Goal: Information Seeking & Learning: Find specific fact

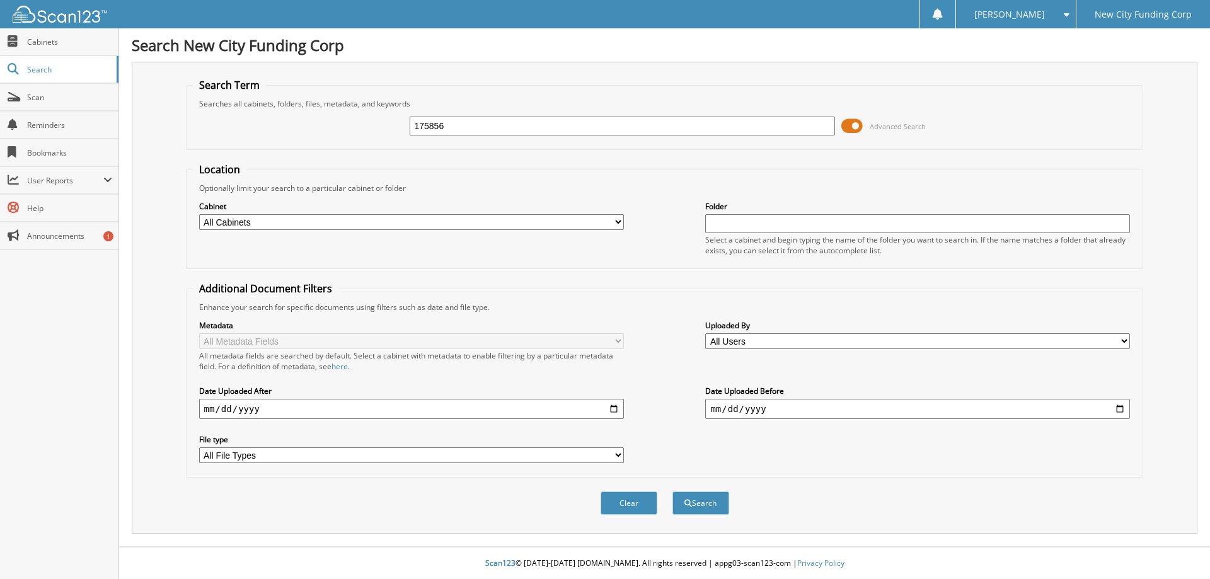
type input "175856"
click at [673, 492] on button "Search" at bounding box center [701, 503] width 57 height 23
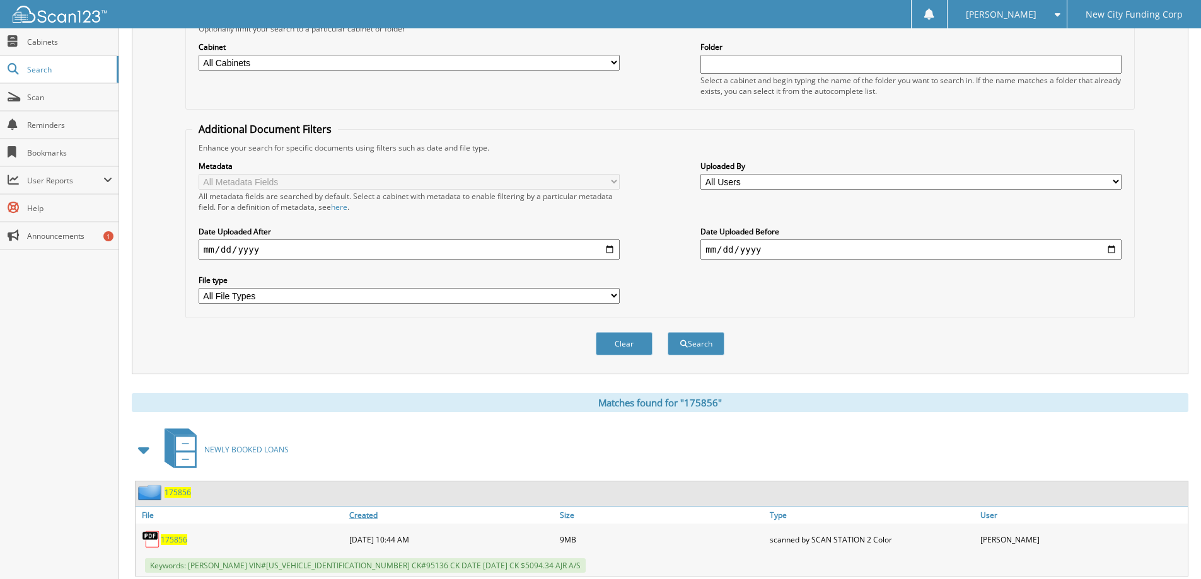
scroll to position [195, 0]
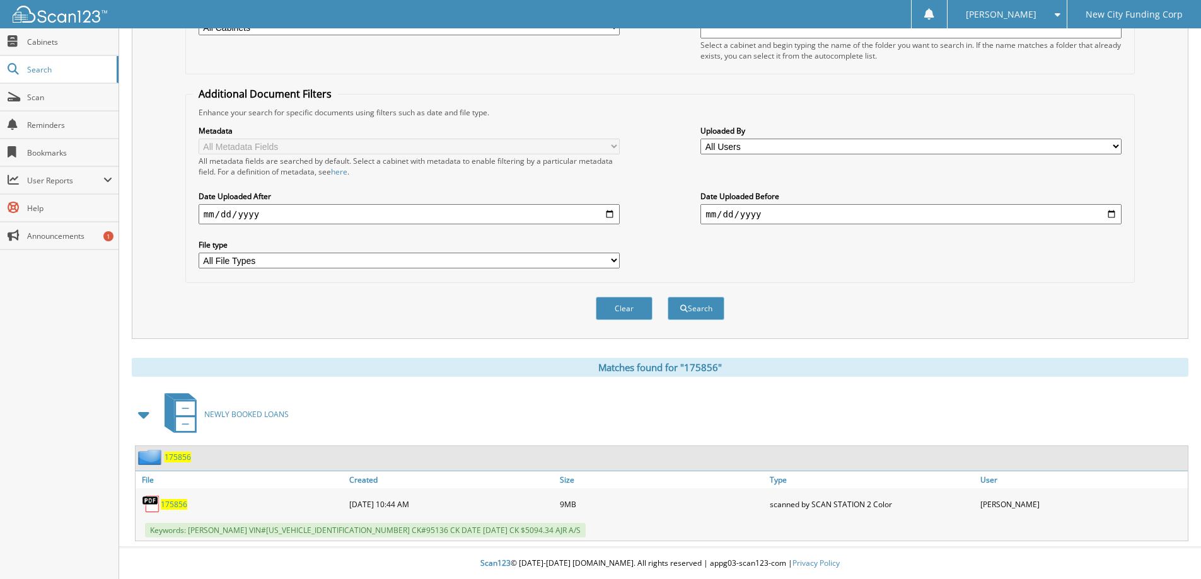
click at [177, 501] on span "175856" at bounding box center [174, 504] width 26 height 11
click at [188, 305] on div "Clear Search" at bounding box center [659, 308] width 949 height 51
